Goal: Task Accomplishment & Management: Use online tool/utility

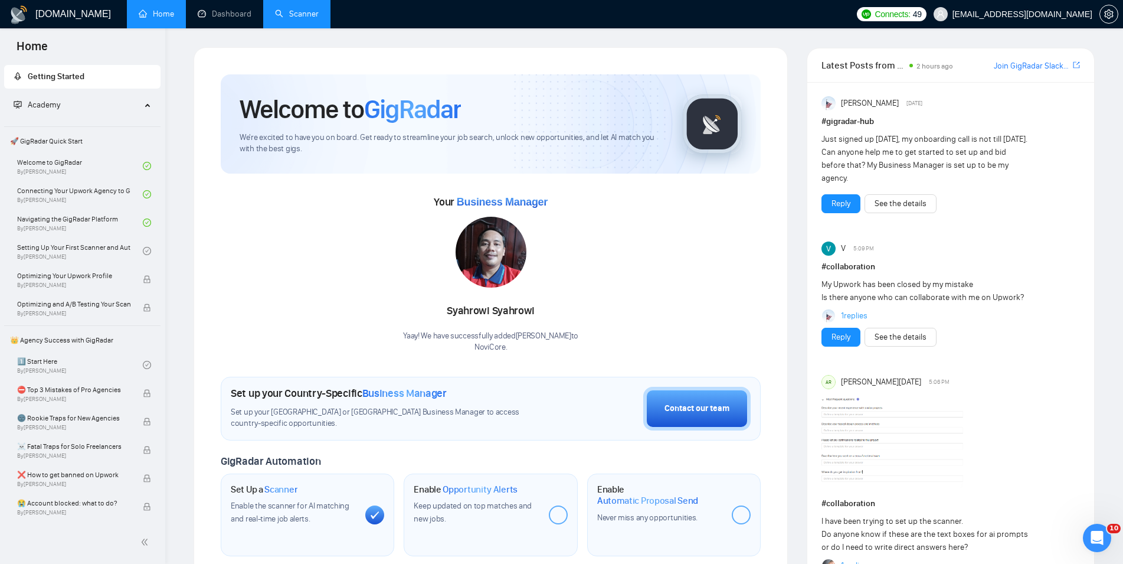
click at [275, 15] on link "Scanner" at bounding box center [297, 14] width 44 height 10
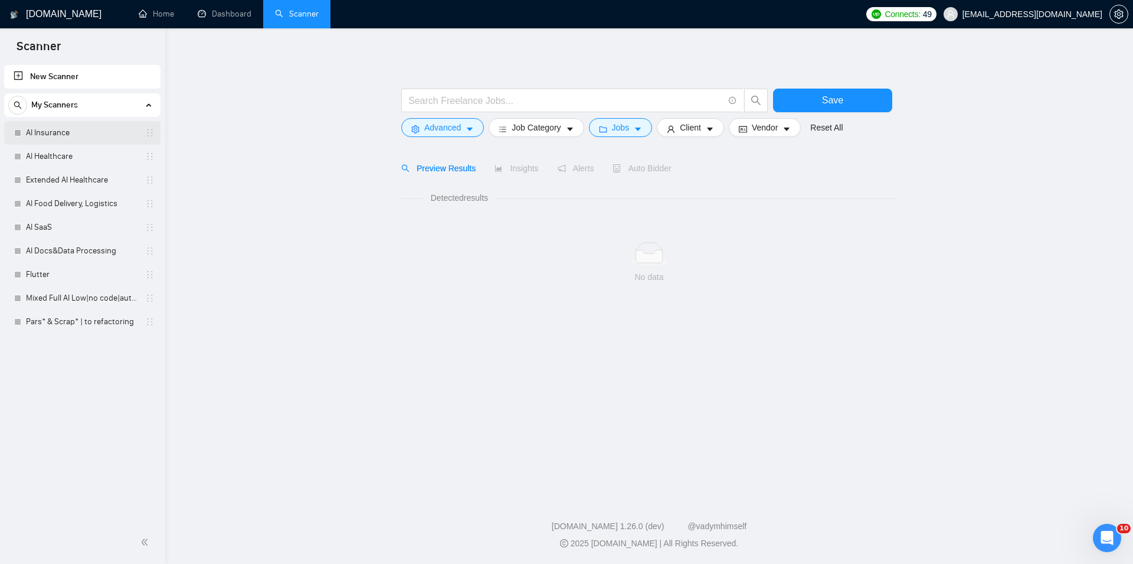
click at [54, 133] on link "AI Insurance" at bounding box center [82, 133] width 112 height 24
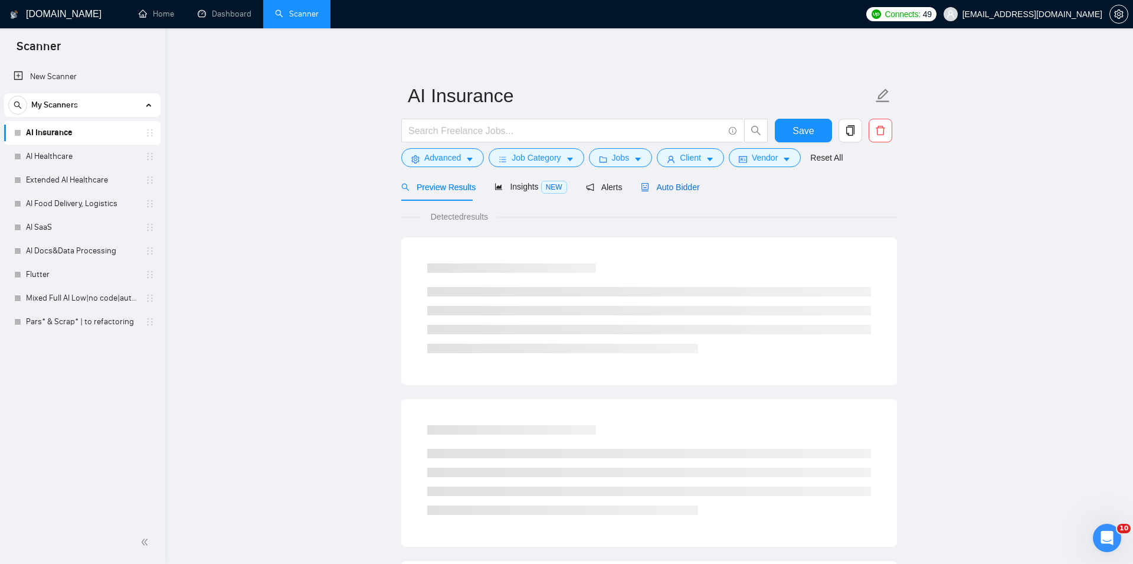
click at [673, 188] on span "Auto Bidder" at bounding box center [670, 186] width 58 height 9
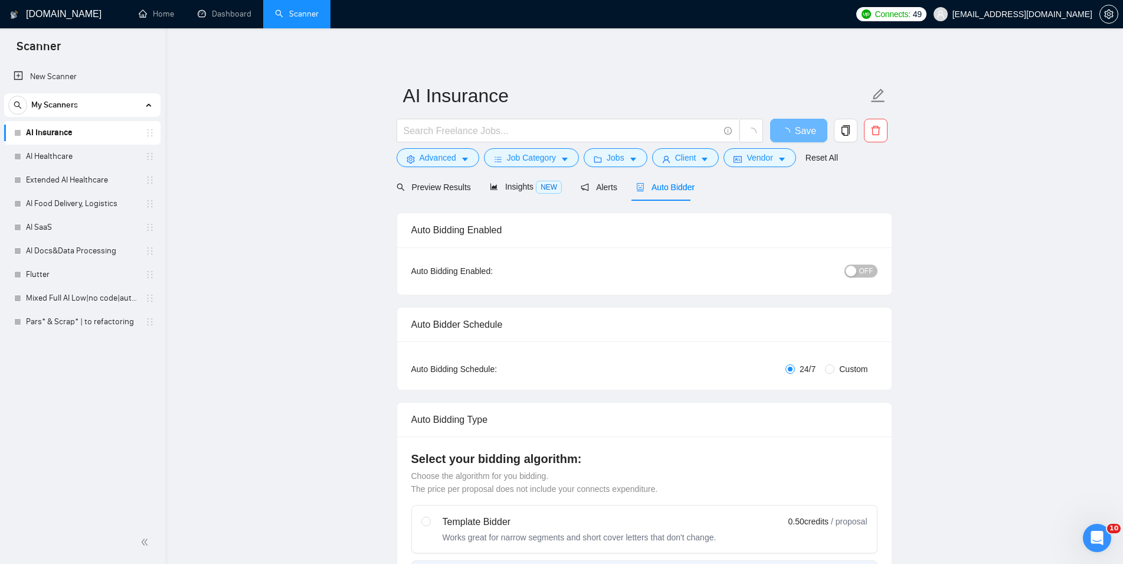
click at [869, 272] on span "OFF" at bounding box center [866, 270] width 14 height 13
click at [807, 133] on span "Save" at bounding box center [798, 130] width 21 height 15
click at [70, 161] on link "AI Healthcare" at bounding box center [82, 157] width 112 height 24
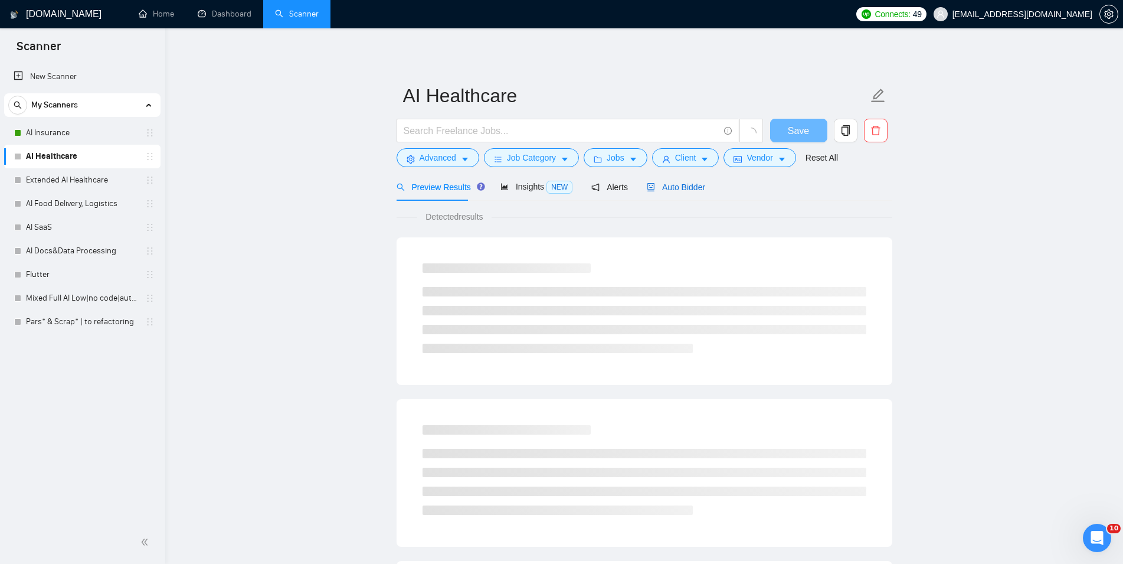
click at [676, 191] on span "Auto Bidder" at bounding box center [676, 186] width 58 height 9
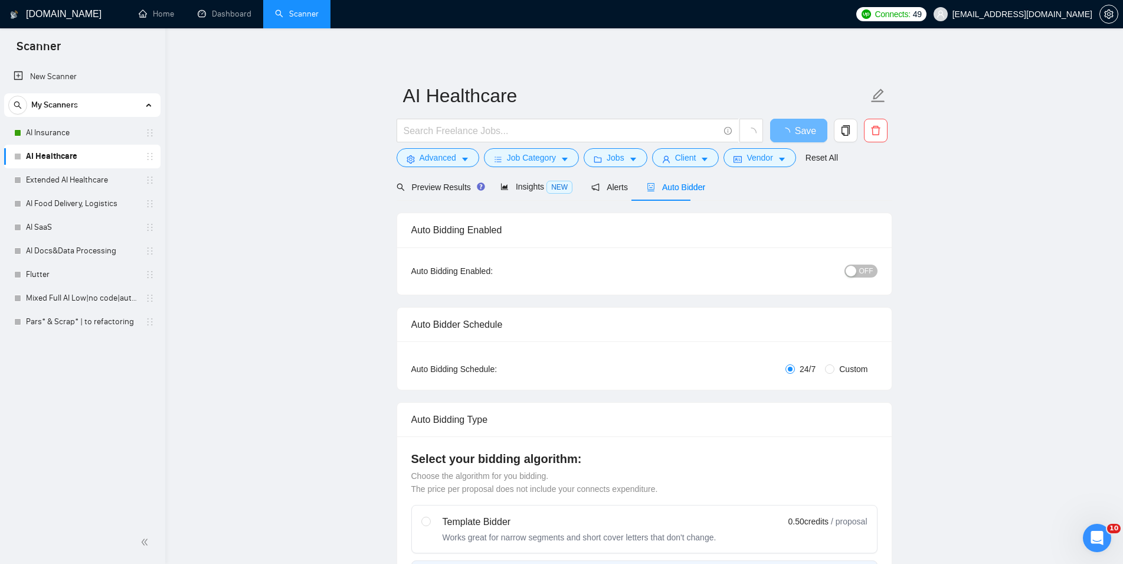
click at [868, 267] on span "OFF" at bounding box center [866, 270] width 14 height 13
checkbox input "true"
click at [786, 127] on button "Save" at bounding box center [798, 131] width 57 height 24
click at [42, 175] on link "Extended AI Healthcare" at bounding box center [82, 180] width 112 height 24
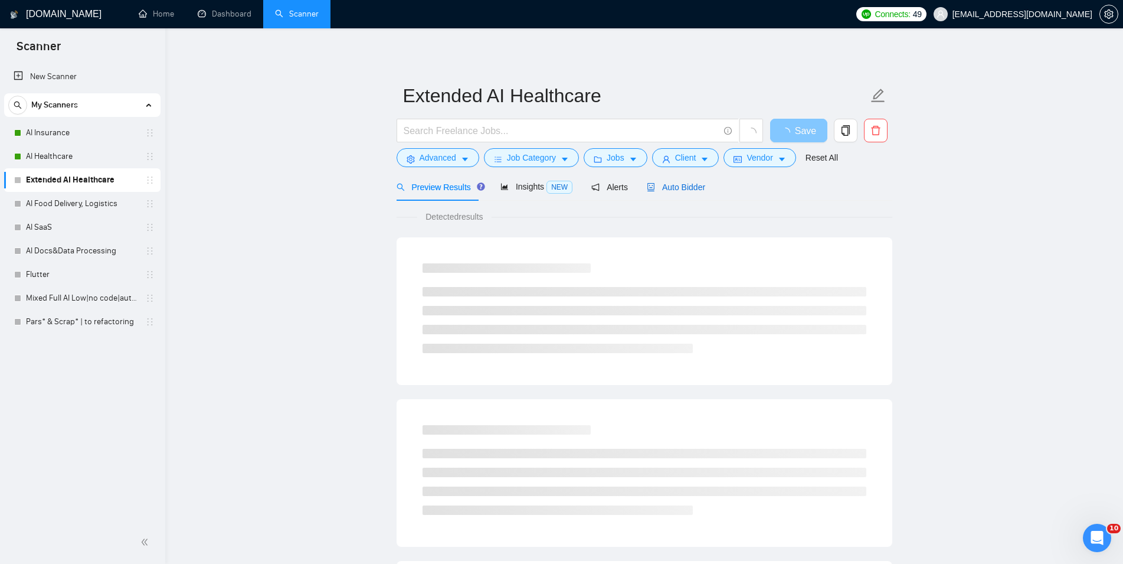
click at [650, 183] on icon "robot" at bounding box center [651, 187] width 8 height 8
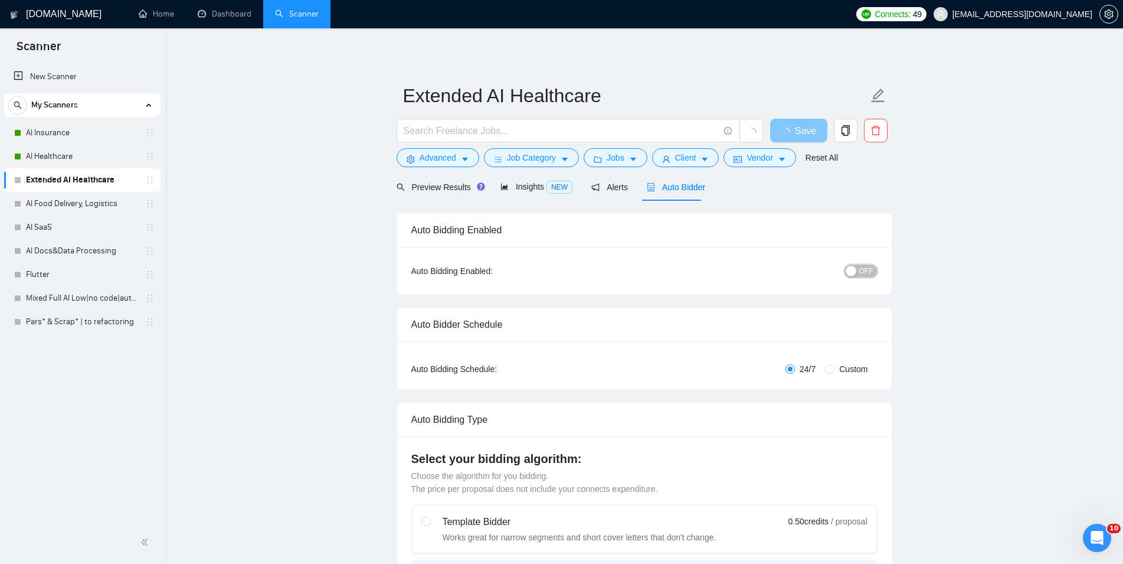
click at [870, 271] on span "OFF" at bounding box center [866, 270] width 14 height 13
checkbox input "true"
click at [802, 135] on span "Save" at bounding box center [798, 130] width 21 height 15
click at [53, 198] on link "AI Food Delivery, Logistics" at bounding box center [82, 204] width 112 height 24
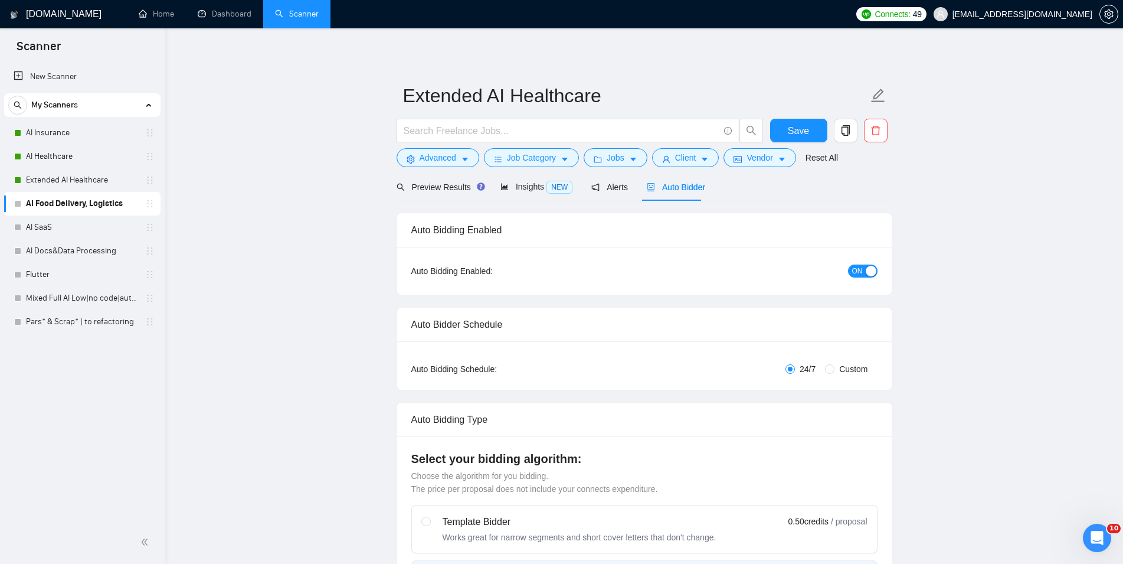
checkbox input "true"
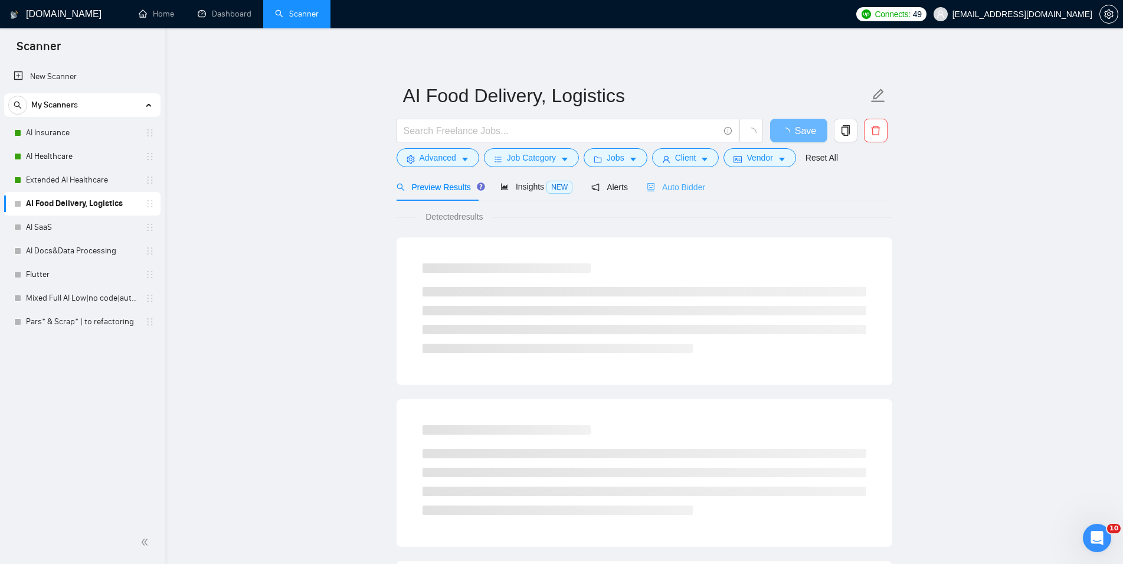
click at [661, 178] on div "Auto Bidder" at bounding box center [676, 187] width 58 height 28
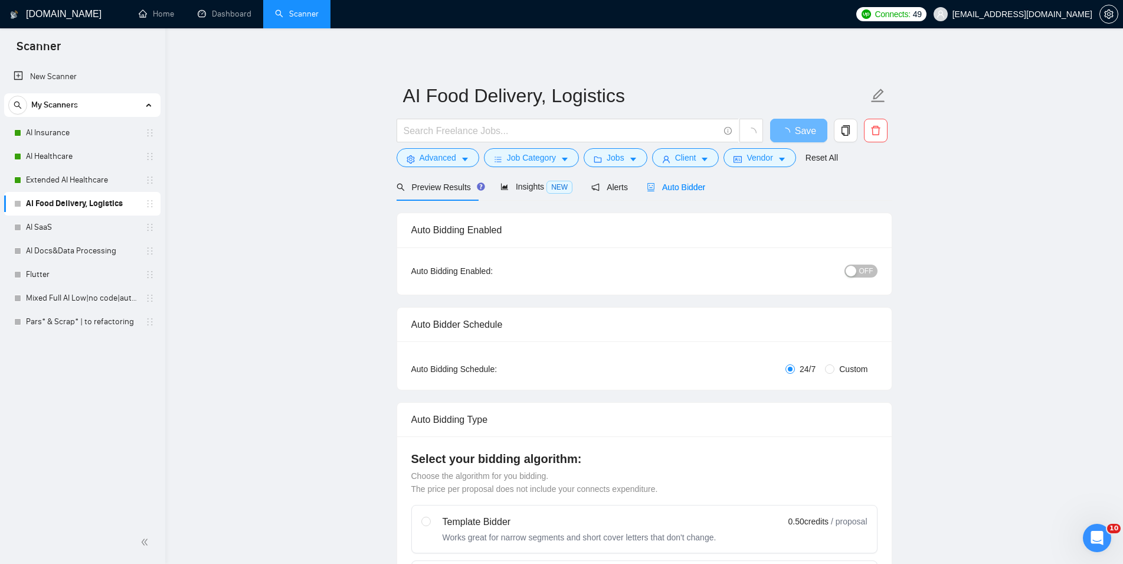
click at [863, 270] on span "OFF" at bounding box center [866, 270] width 14 height 13
click at [795, 129] on span "Save" at bounding box center [798, 130] width 21 height 15
click at [69, 230] on link "AI SaaS" at bounding box center [82, 227] width 112 height 24
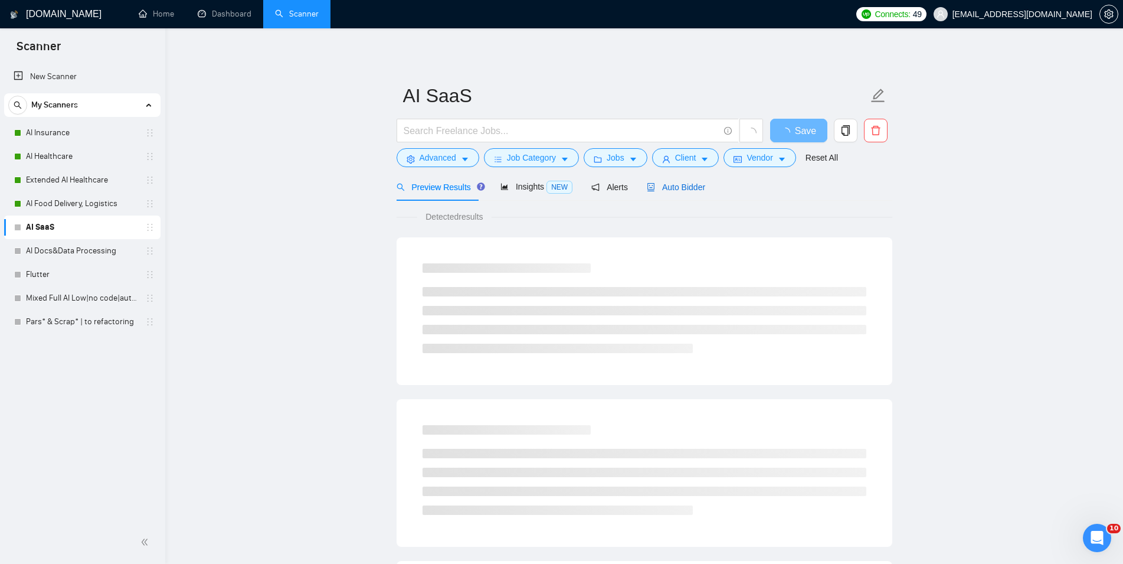
click at [665, 189] on span "Auto Bidder" at bounding box center [676, 186] width 58 height 9
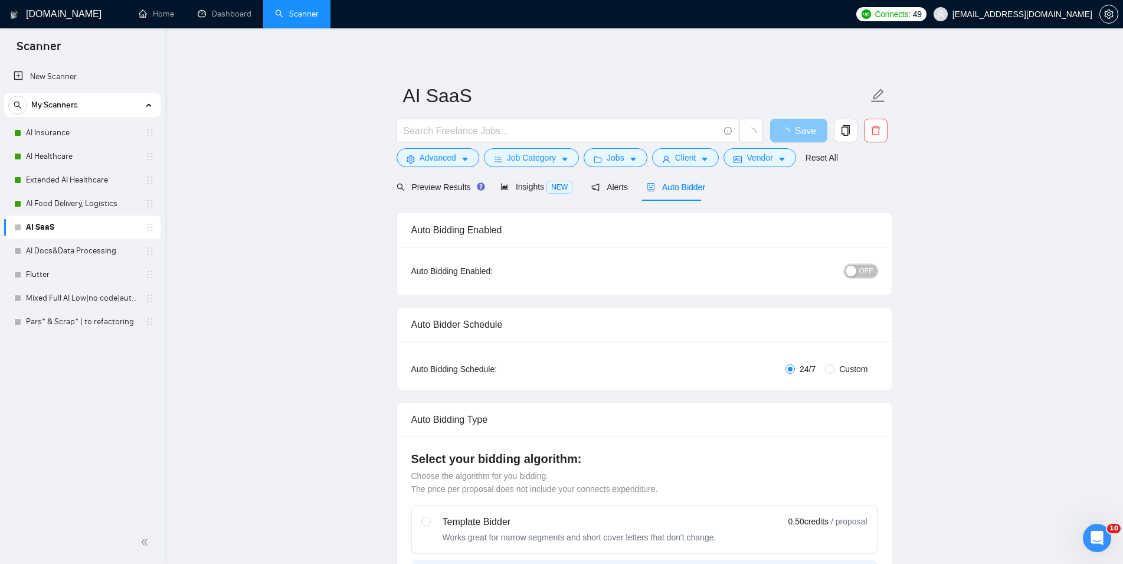
click at [864, 269] on span "OFF" at bounding box center [866, 270] width 14 height 13
click at [789, 130] on button "Save" at bounding box center [798, 131] width 57 height 24
click at [65, 244] on link "AI Docs&Data Processing" at bounding box center [82, 251] width 112 height 24
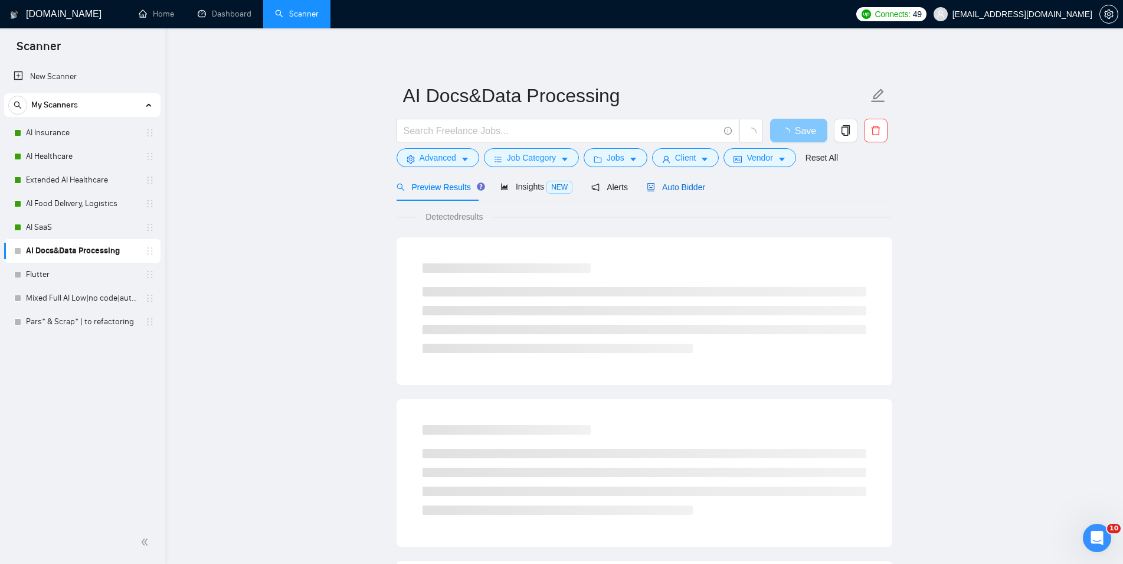
click at [666, 189] on span "Auto Bidder" at bounding box center [676, 186] width 58 height 9
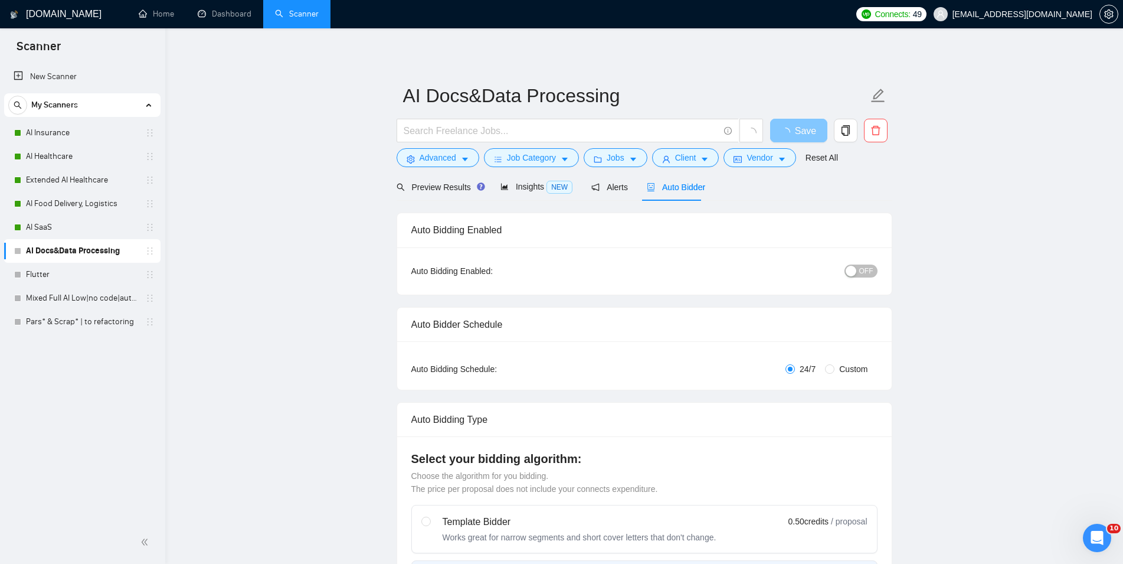
click at [860, 273] on button "OFF" at bounding box center [860, 270] width 33 height 13
click at [798, 133] on span "Save" at bounding box center [798, 130] width 21 height 15
click at [93, 276] on link "Flutter" at bounding box center [82, 275] width 112 height 24
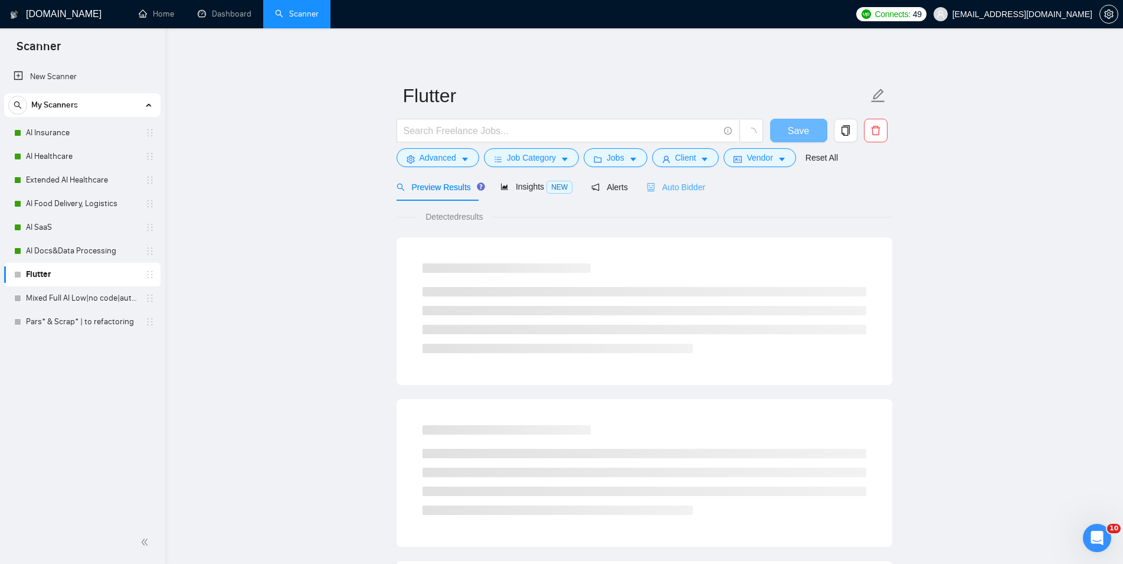
click at [669, 194] on div "Auto Bidder" at bounding box center [676, 187] width 58 height 28
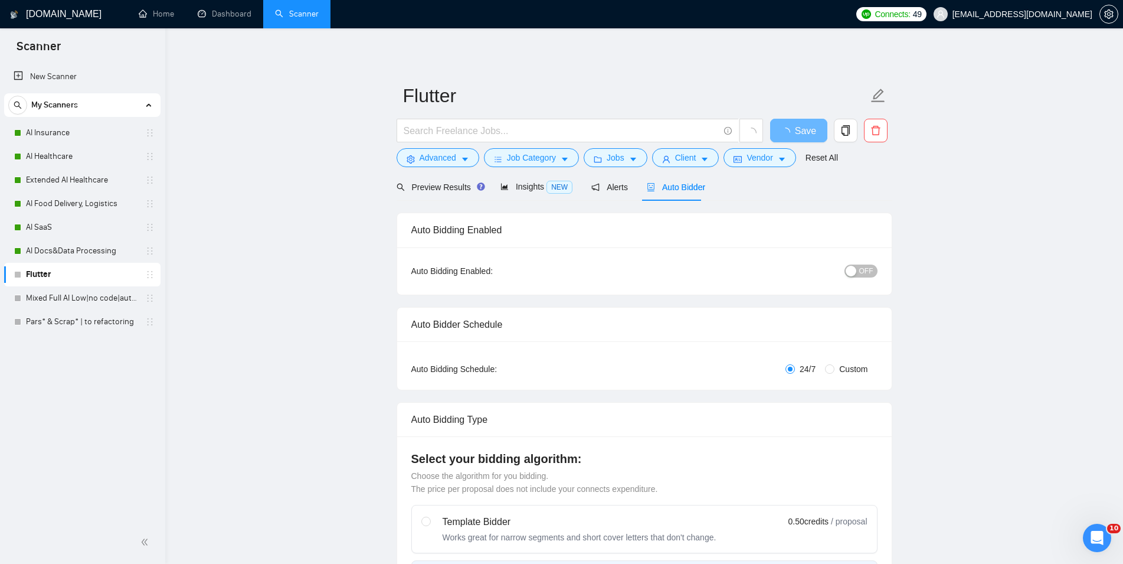
click at [853, 270] on div "button" at bounding box center [851, 271] width 11 height 11
click at [797, 122] on button "Save" at bounding box center [798, 131] width 57 height 24
click at [44, 296] on link "Mixed Full AI Low|no code|automations" at bounding box center [82, 298] width 112 height 24
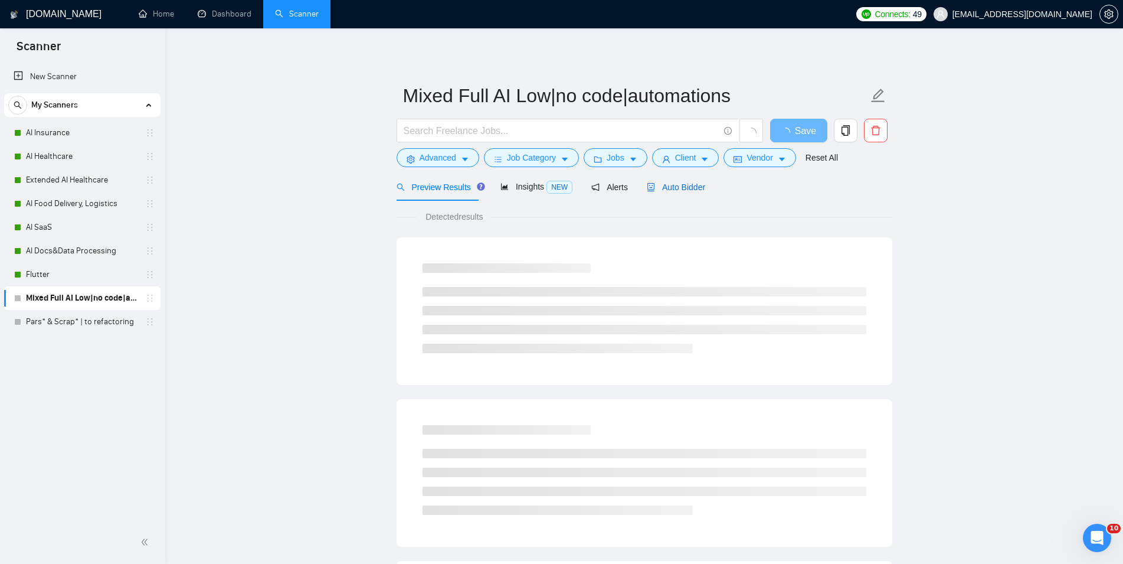
click at [682, 184] on span "Auto Bidder" at bounding box center [676, 186] width 58 height 9
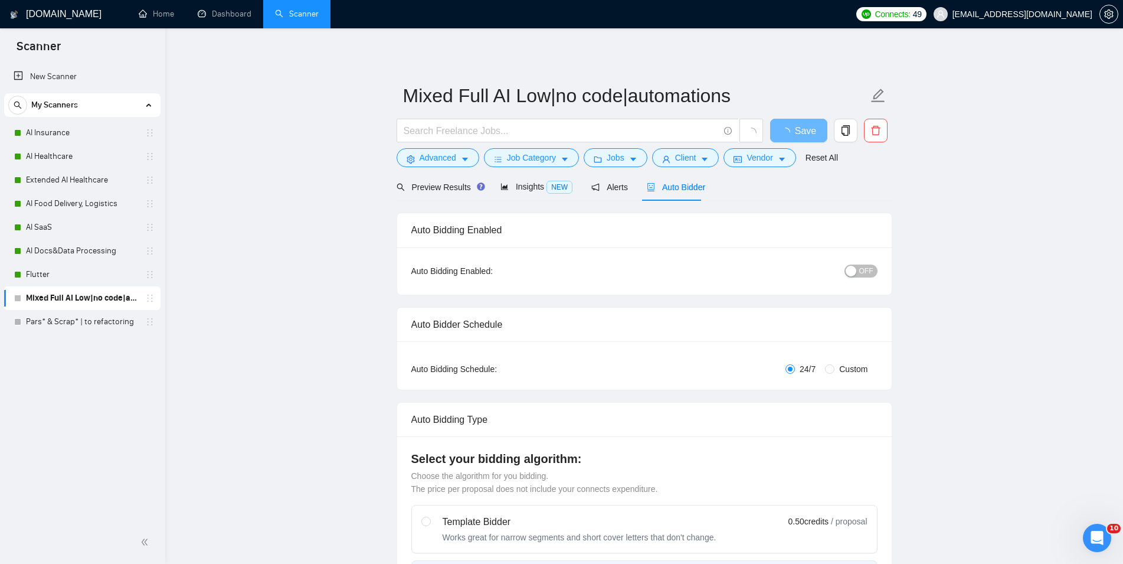
click at [855, 266] on button "OFF" at bounding box center [860, 270] width 33 height 13
click at [804, 132] on span "Save" at bounding box center [798, 130] width 21 height 15
click at [104, 325] on link "Pars* & Scrap* | to refactoring" at bounding box center [82, 322] width 112 height 24
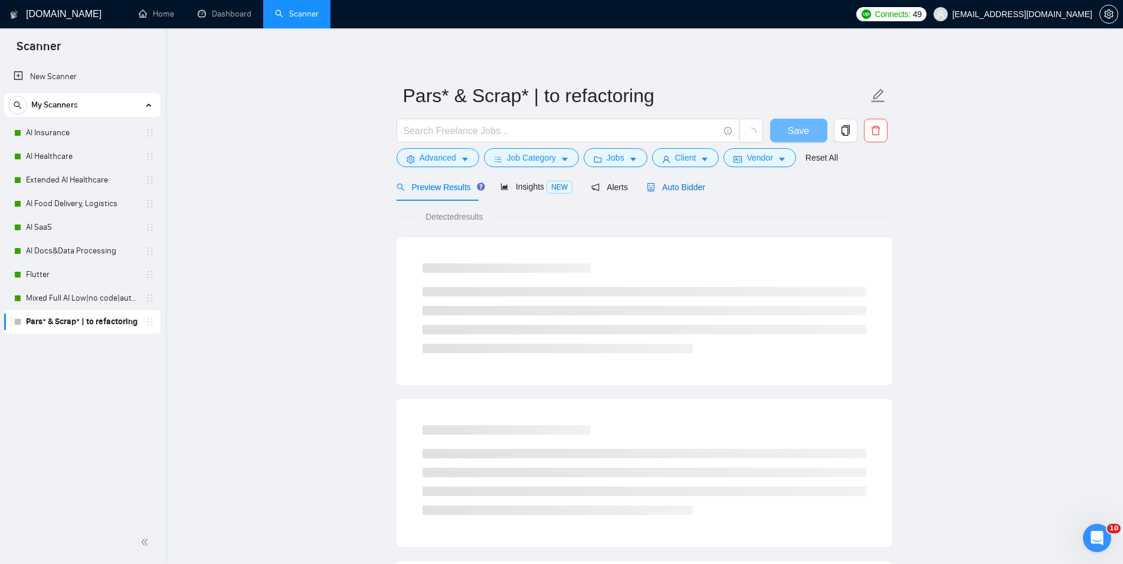
click at [682, 184] on span "Auto Bidder" at bounding box center [676, 186] width 58 height 9
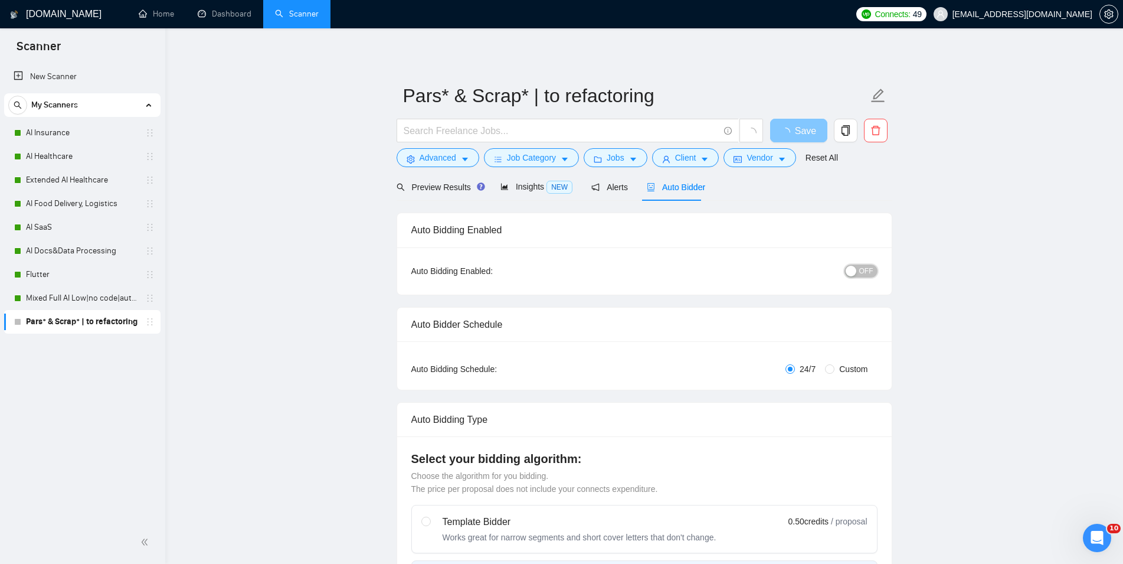
click at [862, 270] on span "OFF" at bounding box center [866, 270] width 14 height 13
click at [814, 133] on button "Save" at bounding box center [798, 131] width 57 height 24
click at [240, 19] on link "Dashboard" at bounding box center [225, 14] width 54 height 10
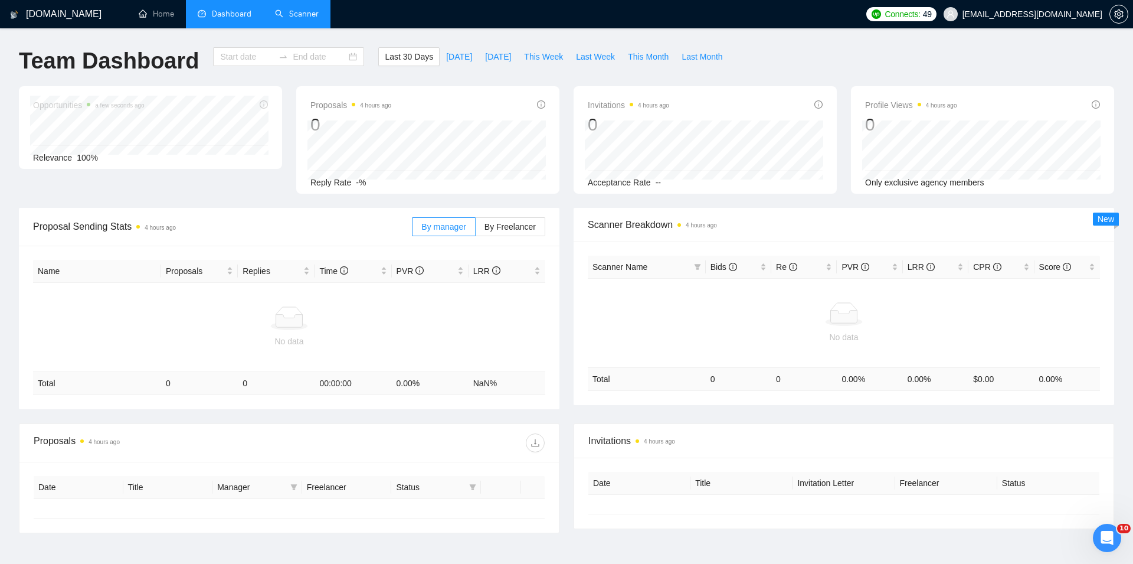
type input "[DATE]"
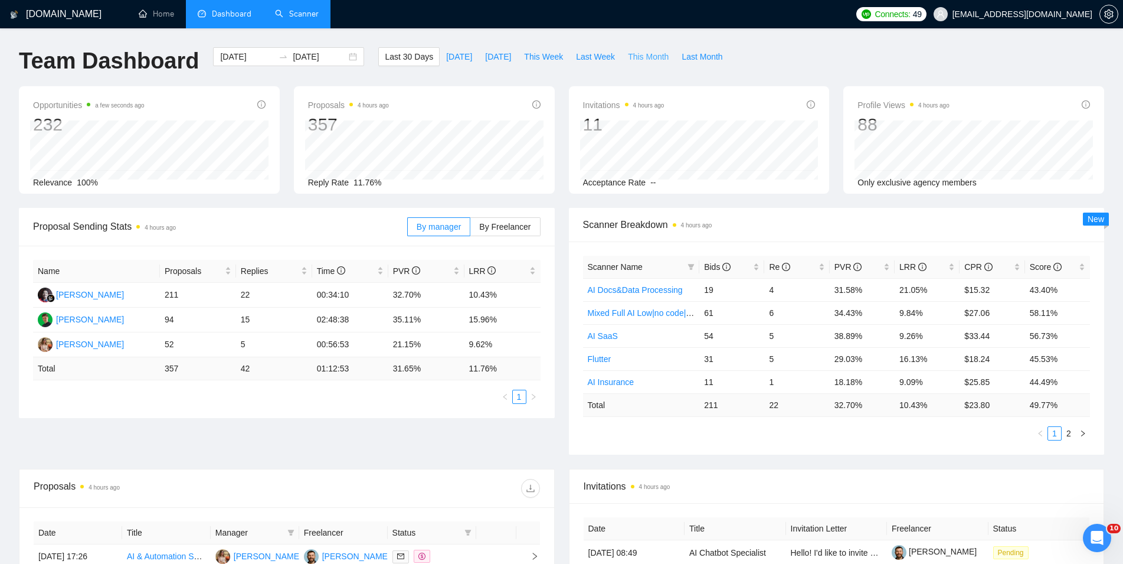
click at [642, 57] on span "This Month" at bounding box center [648, 56] width 41 height 13
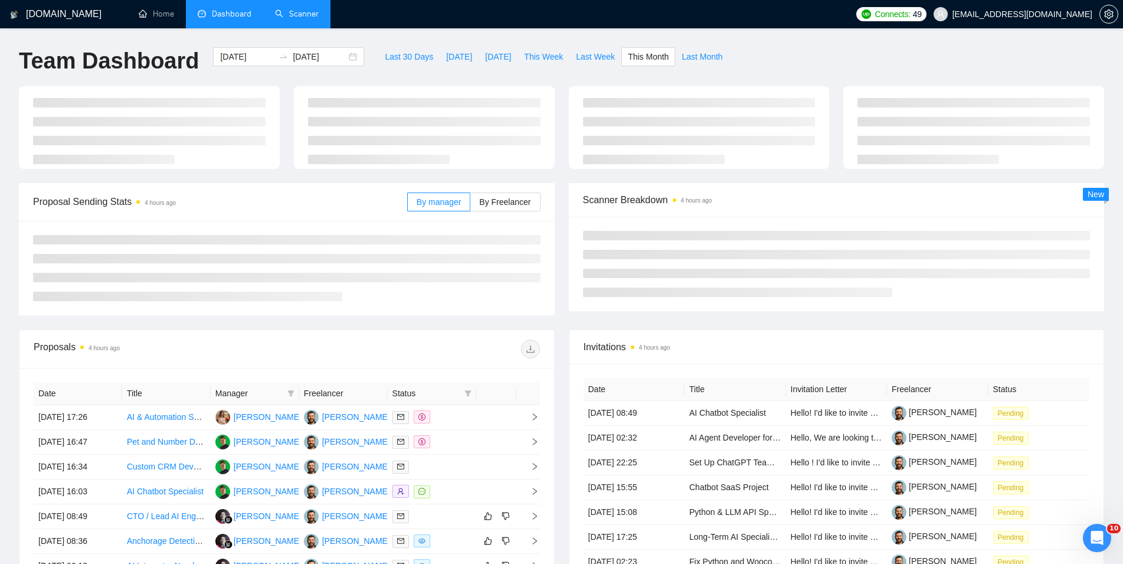
type input "[DATE]"
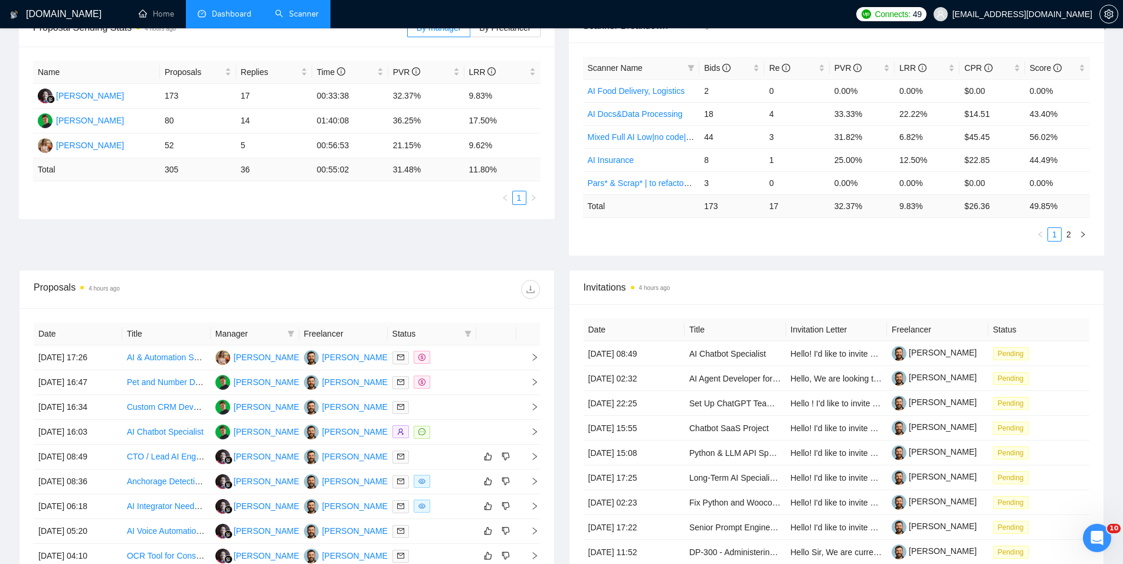
scroll to position [301, 0]
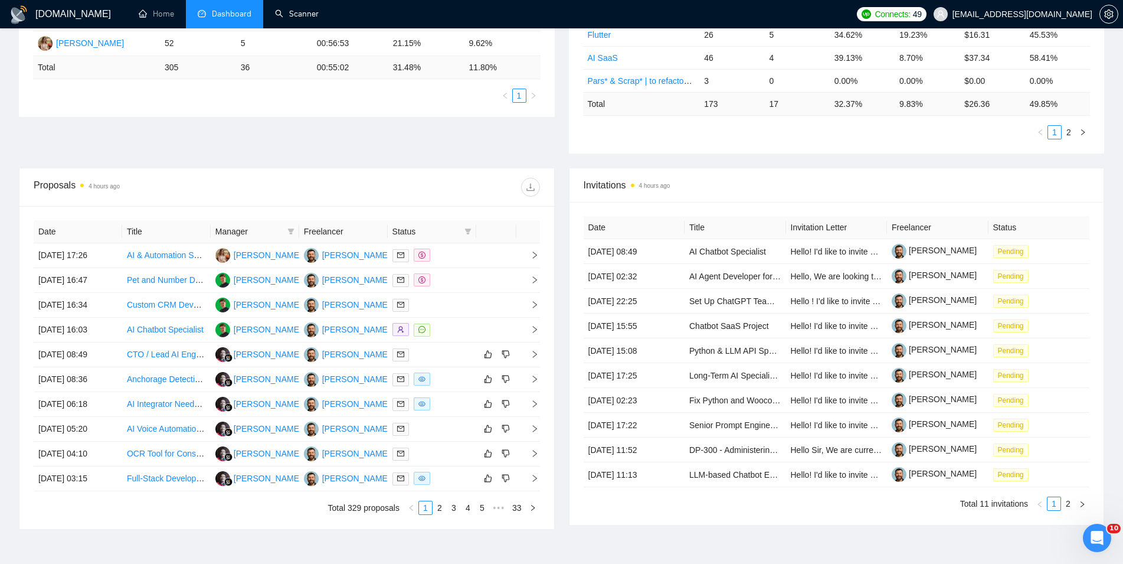
click at [287, 10] on link "Scanner" at bounding box center [297, 14] width 44 height 10
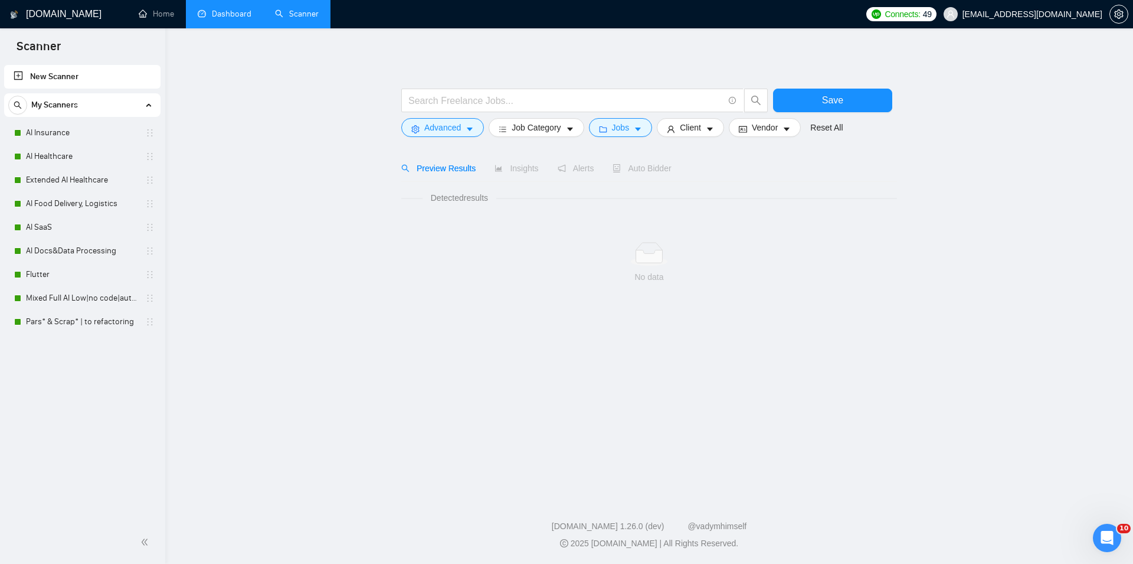
click at [220, 9] on link "Dashboard" at bounding box center [225, 14] width 54 height 10
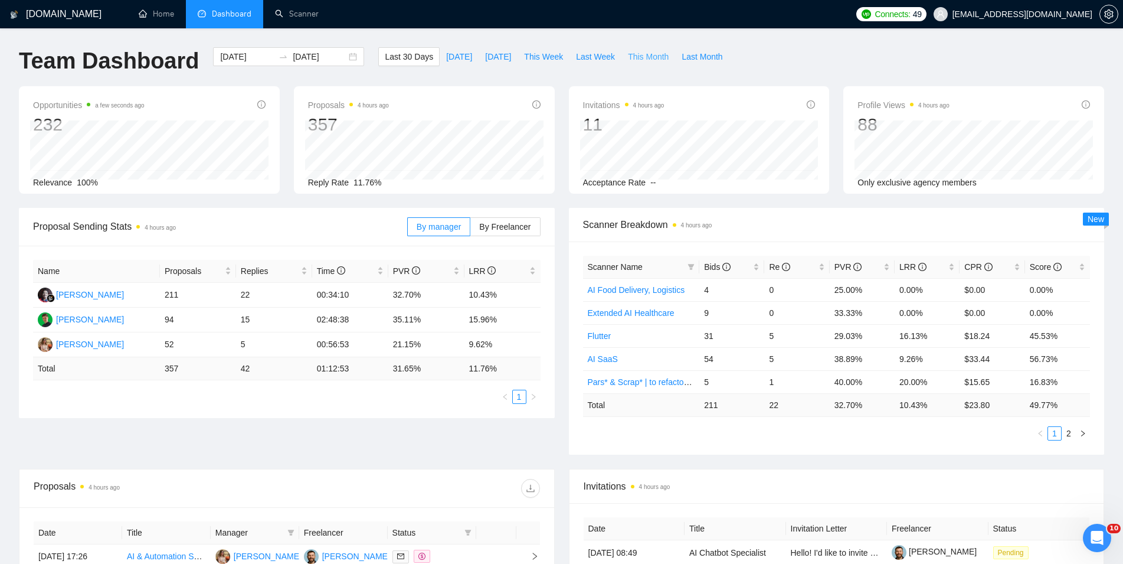
click at [628, 53] on span "This Month" at bounding box center [648, 56] width 41 height 13
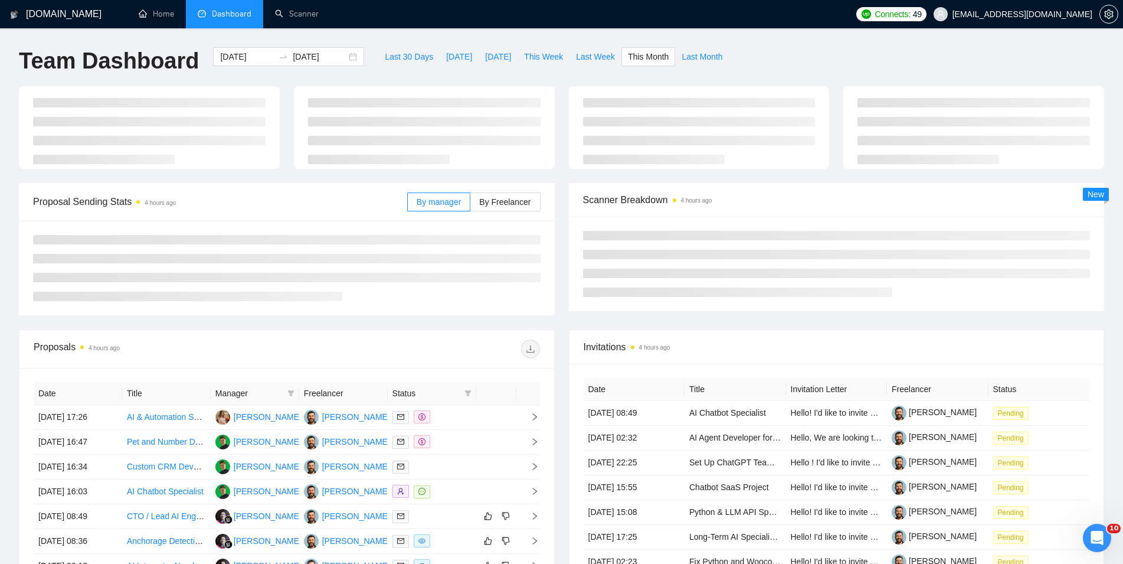
type input "[DATE]"
